Goal: Transaction & Acquisition: Purchase product/service

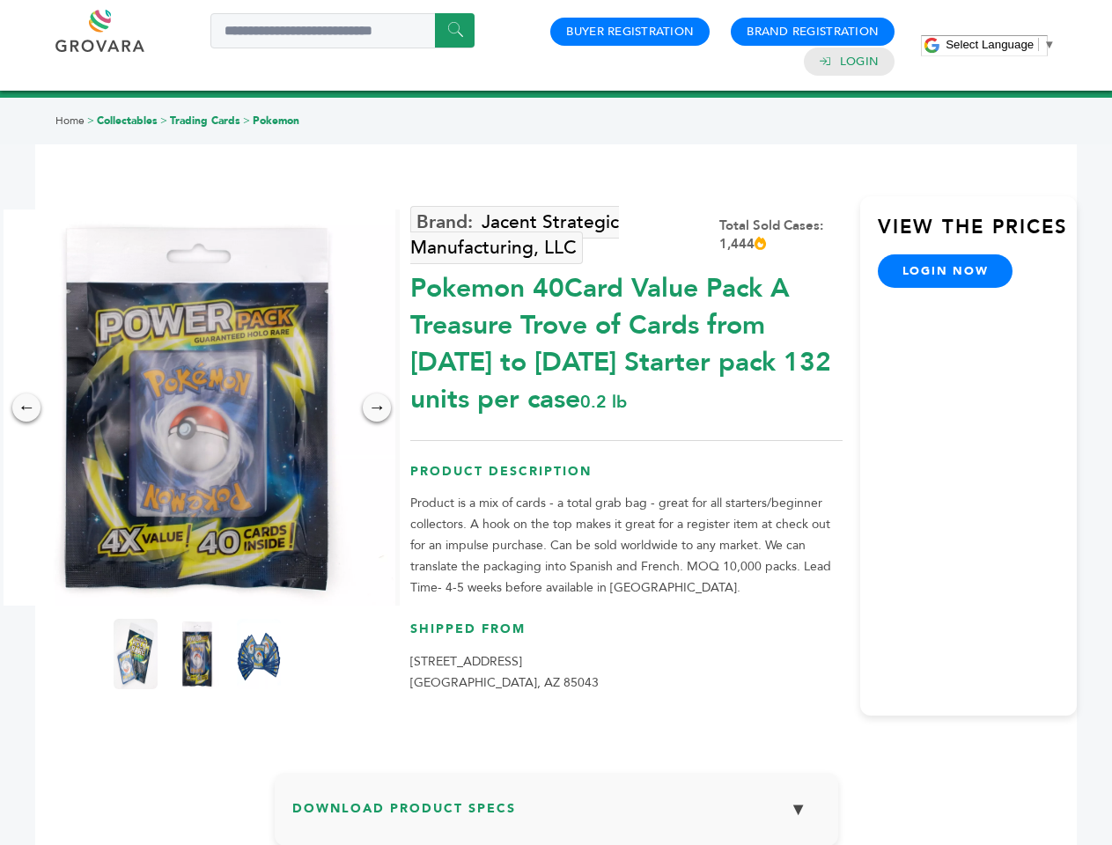
click at [1000, 44] on span "Select Language" at bounding box center [990, 44] width 88 height 13
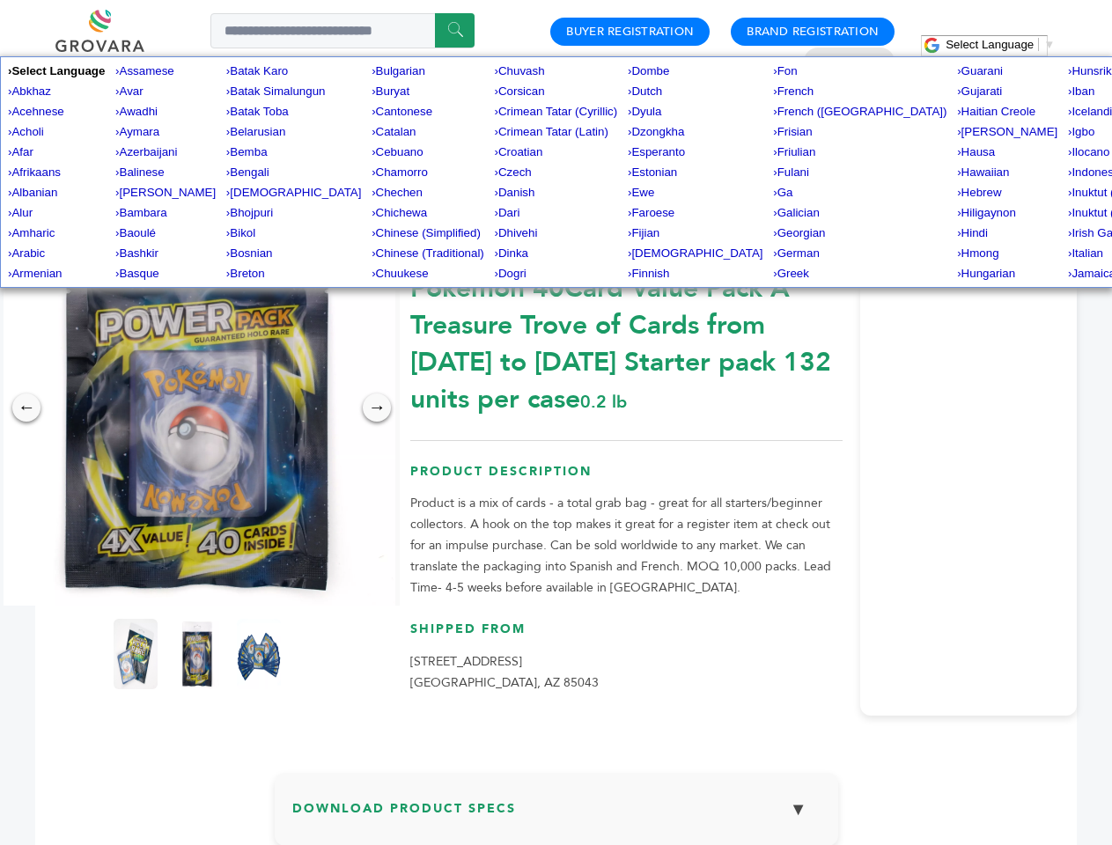
click at [197, 408] on img at bounding box center [197, 408] width 396 height 396
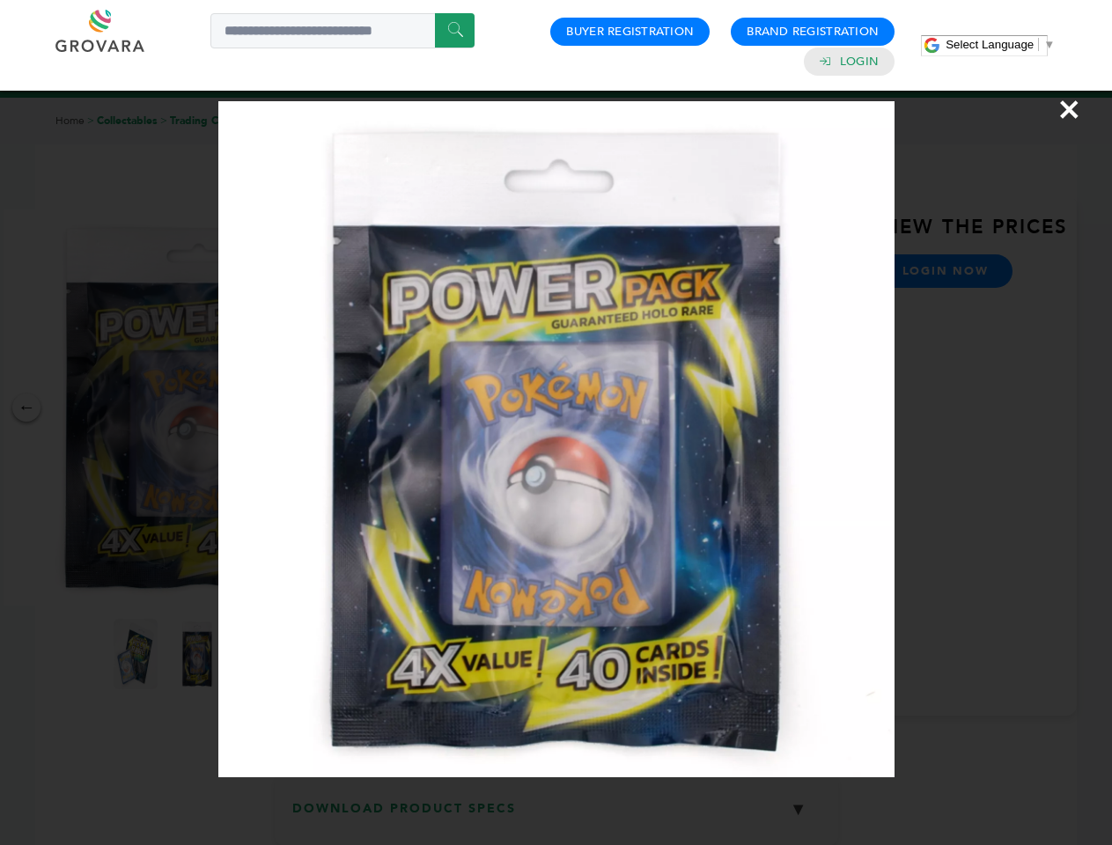
click at [26, 408] on div "×" at bounding box center [556, 422] width 1112 height 845
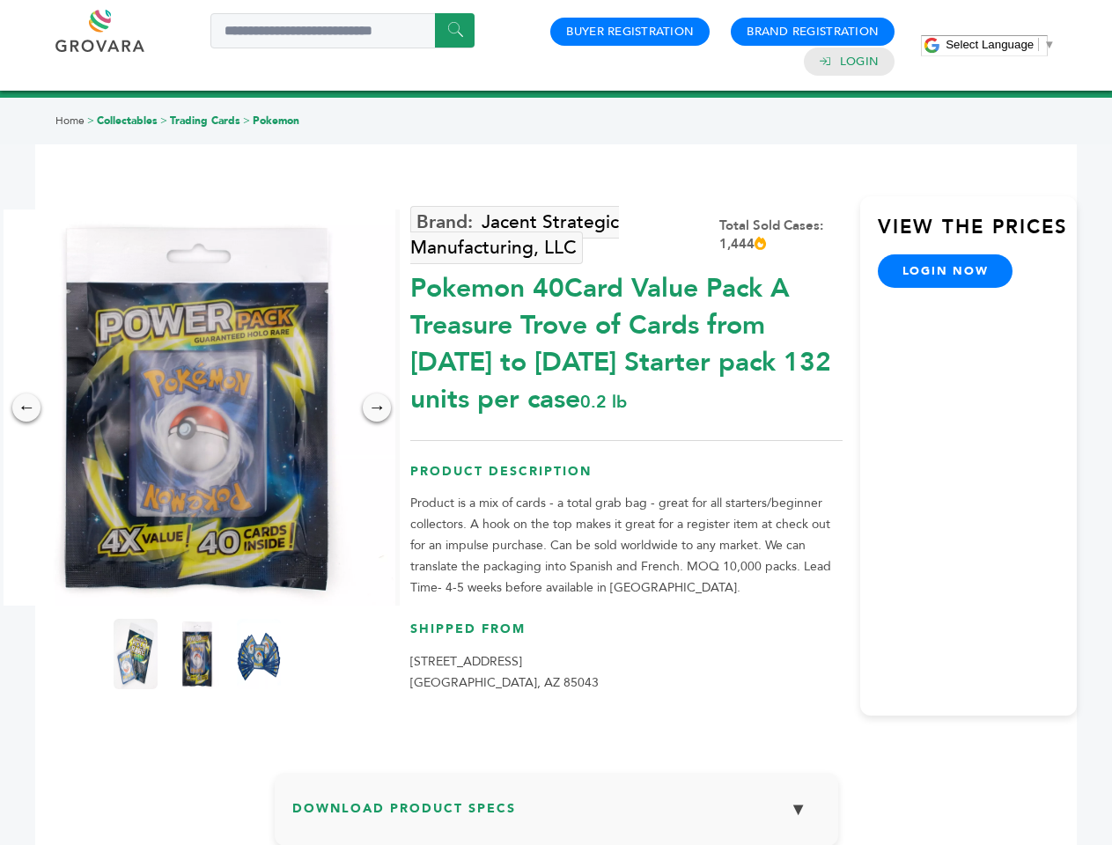
click at [377, 408] on div "→" at bounding box center [377, 408] width 28 height 28
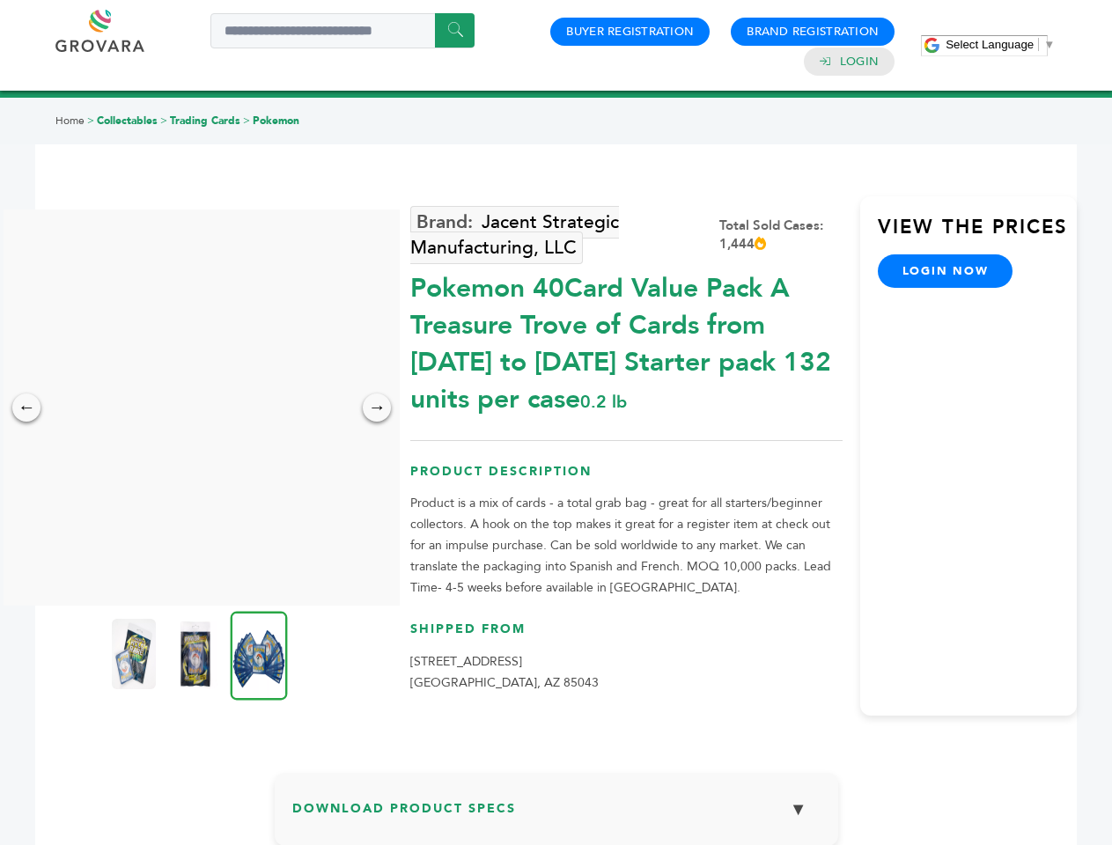
click at [136, 654] on img at bounding box center [134, 654] width 44 height 70
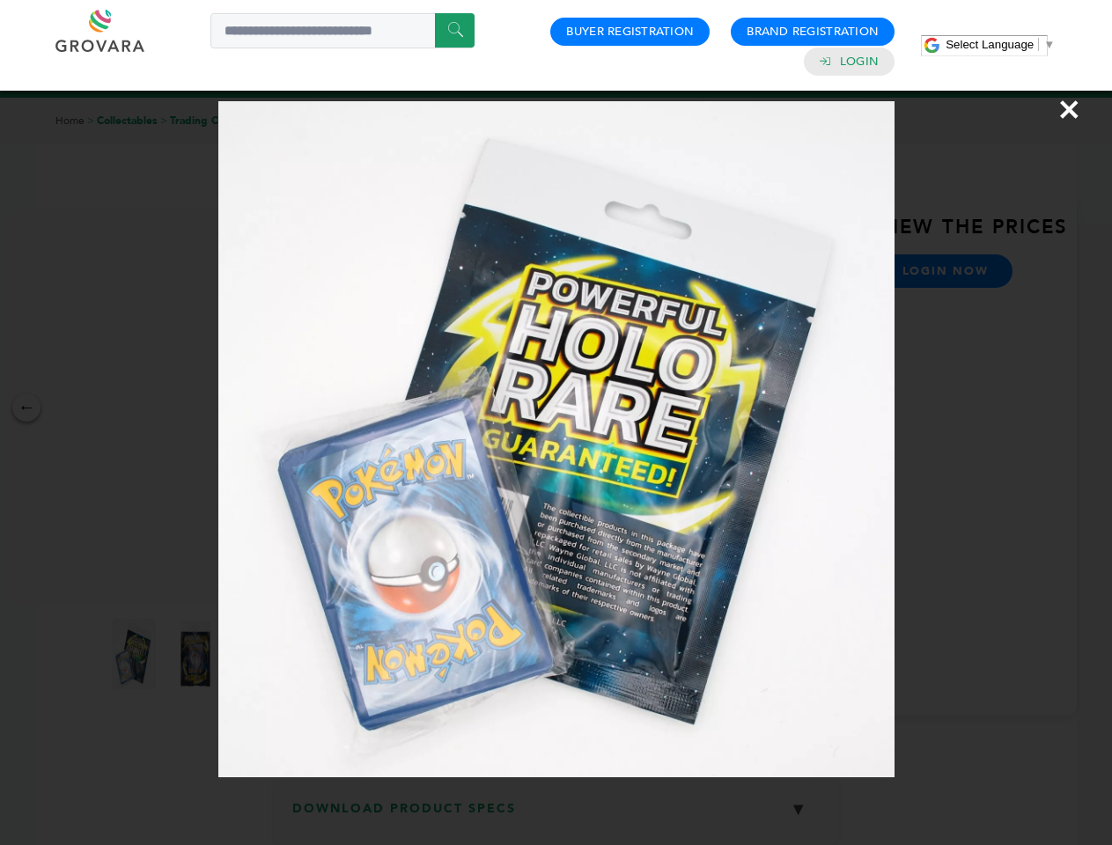
click at [197, 654] on div "×" at bounding box center [556, 422] width 1112 height 845
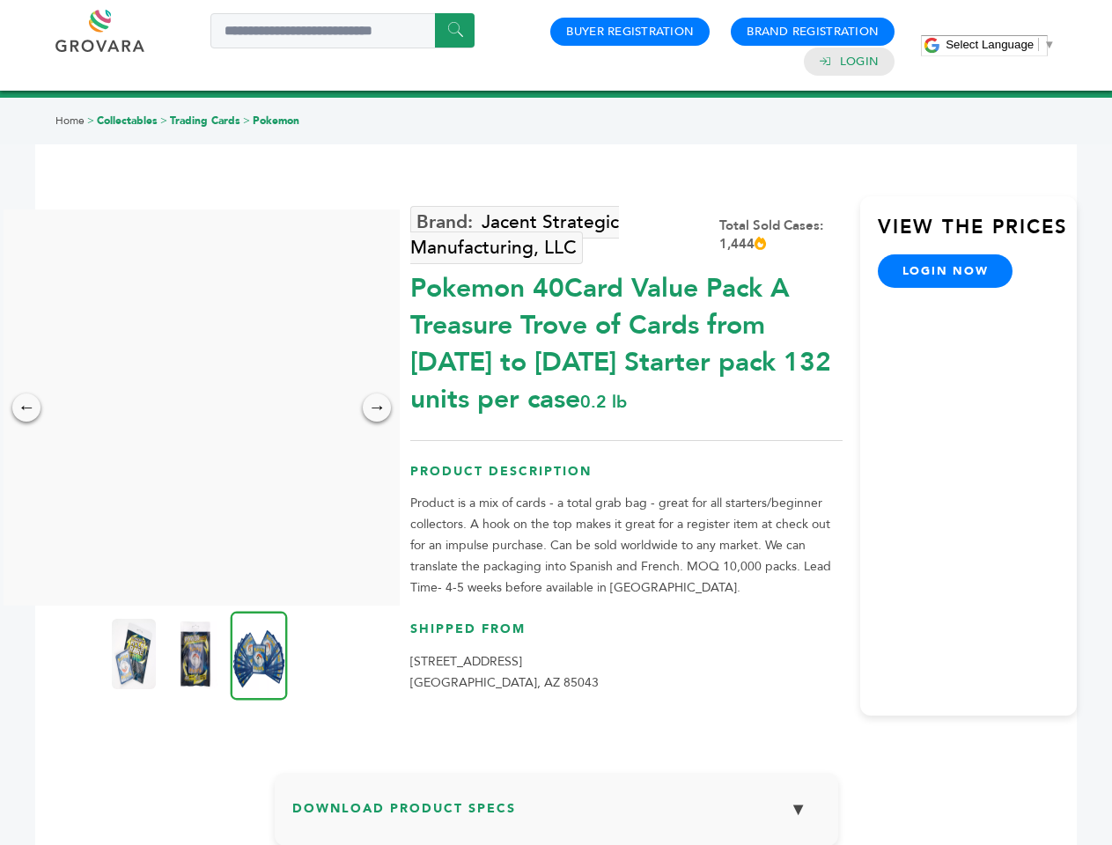
click at [259, 654] on img at bounding box center [259, 655] width 57 height 89
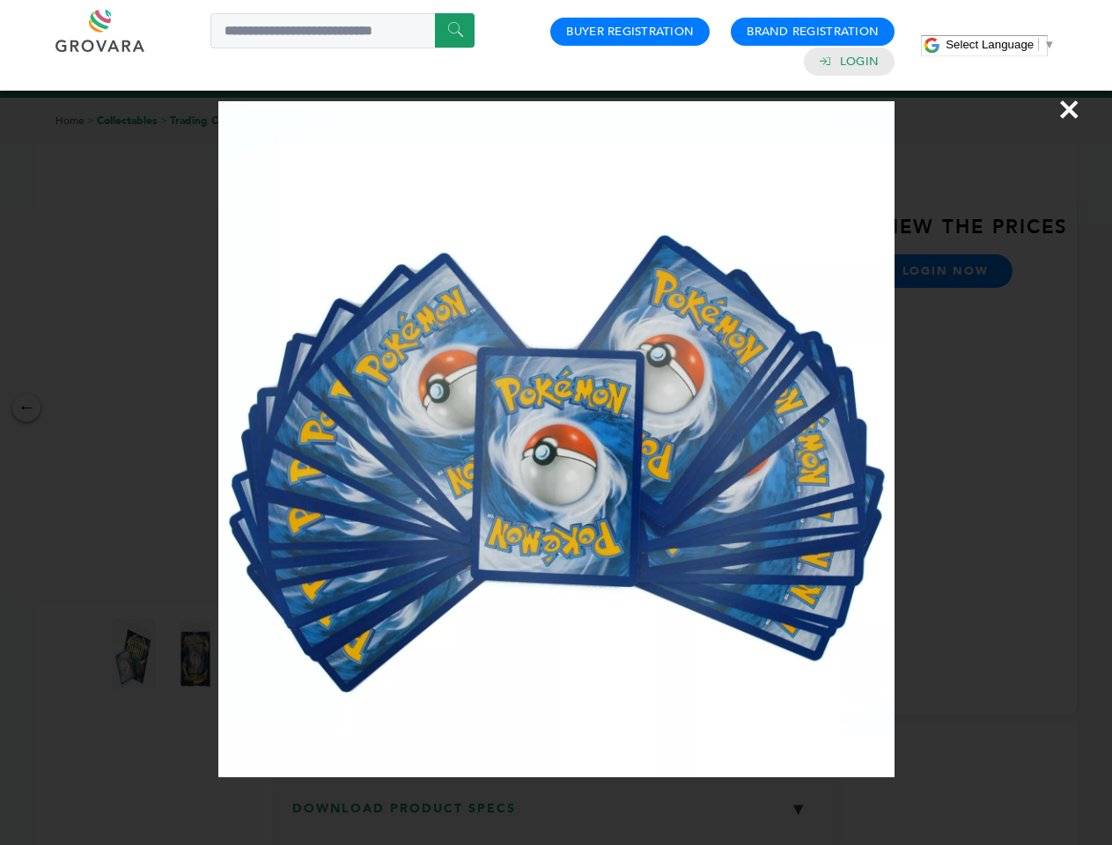
click at [556, 816] on div "×" at bounding box center [556, 422] width 1112 height 845
